Goal: Task Accomplishment & Management: Manage account settings

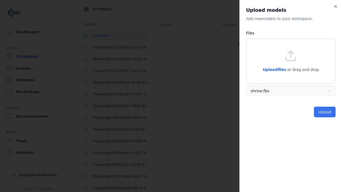
click at [325, 112] on button "Upload" at bounding box center [325, 112] width 22 height 11
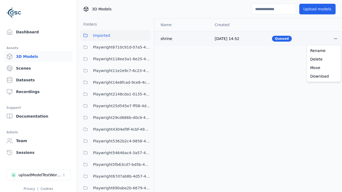
click at [336, 38] on html "Support Dashboard Assets 3D Models Scenes Datasets Recordings Support Documenta…" at bounding box center [171, 96] width 342 height 192
click at [324, 59] on div "Delete" at bounding box center [324, 59] width 32 height 9
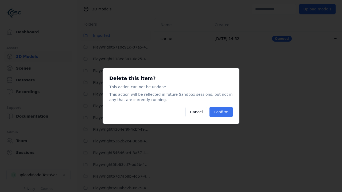
click at [222, 112] on button "Confirm" at bounding box center [220, 112] width 23 height 11
